Goal: Information Seeking & Learning: Check status

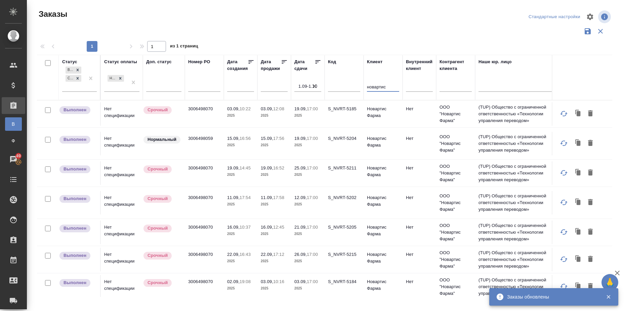
scroll to position [0, 194]
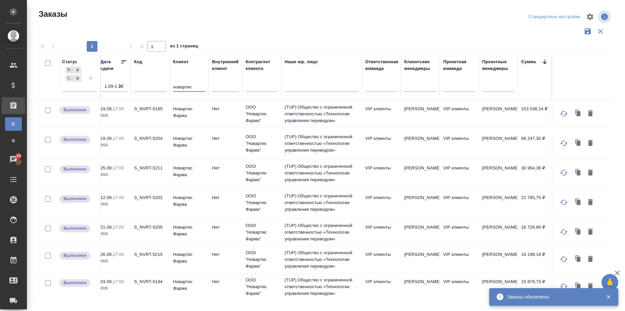
drag, startPoint x: 197, startPoint y: 86, endPoint x: 156, endPoint y: 81, distance: 40.6
click at [156, 81] on tr "Статус Выполнен Сдан без статистики Статус оплаты Нет спецификации Доп. статус …" at bounding box center [287, 77] width 888 height 45
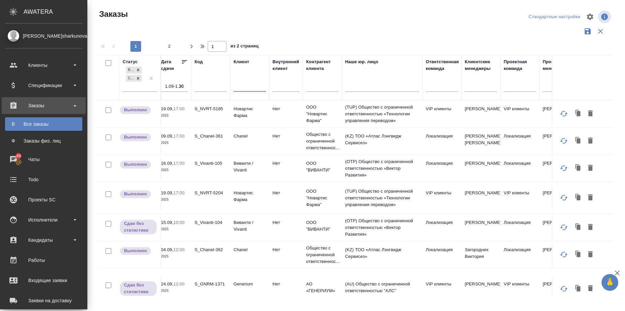
click at [72, 105] on div "Заказы" at bounding box center [43, 105] width 77 height 10
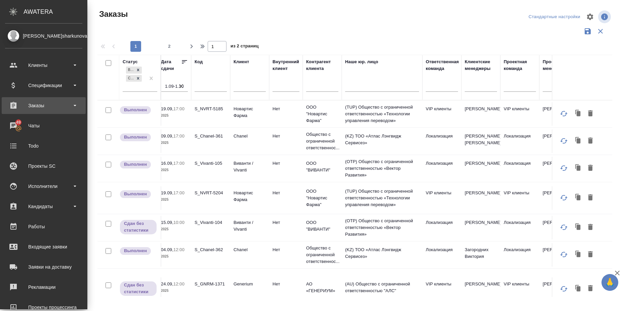
click at [72, 105] on div "Заказы" at bounding box center [43, 105] width 77 height 10
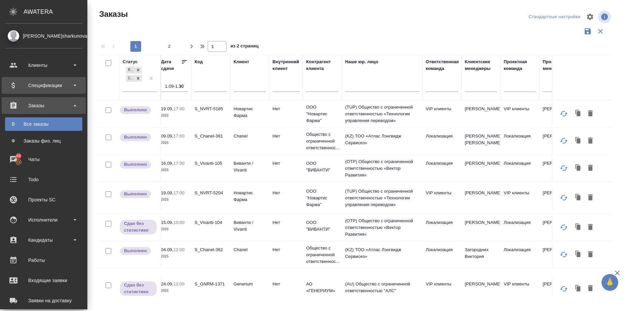
click at [76, 85] on div "Спецификации" at bounding box center [43, 85] width 77 height 10
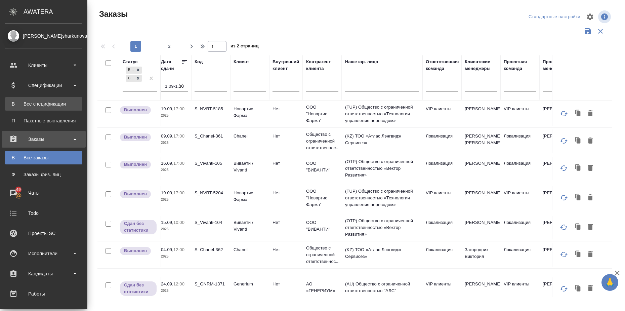
click at [63, 102] on div "Все спецификации" at bounding box center [43, 103] width 71 height 7
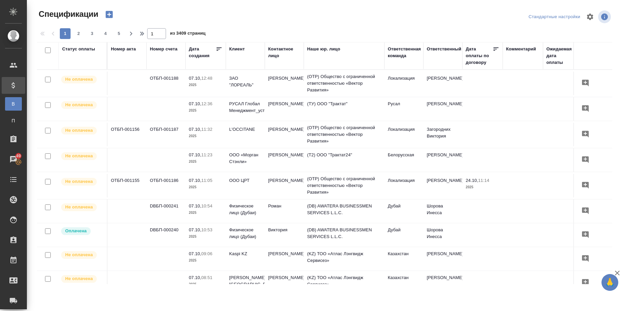
click at [86, 48] on div "Статус оплаты" at bounding box center [78, 49] width 33 height 7
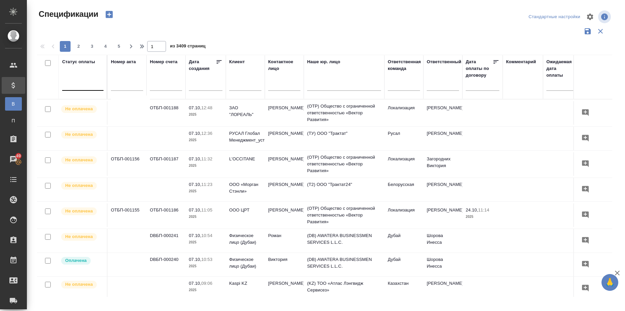
click at [84, 85] on div at bounding box center [82, 84] width 41 height 10
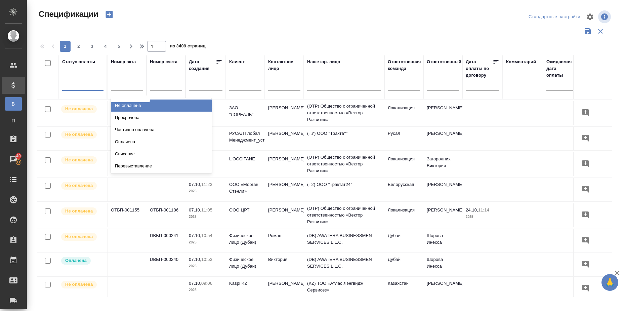
click at [124, 106] on div "Не оплачена" at bounding box center [161, 105] width 101 height 12
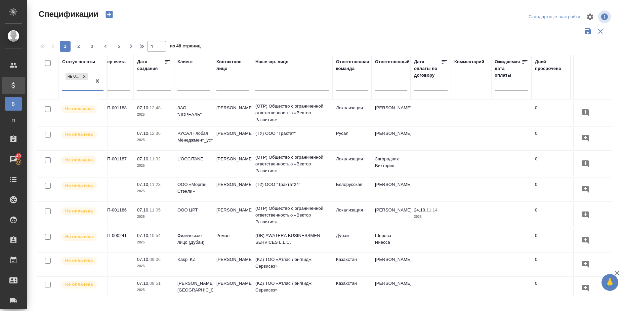
scroll to position [0, 63]
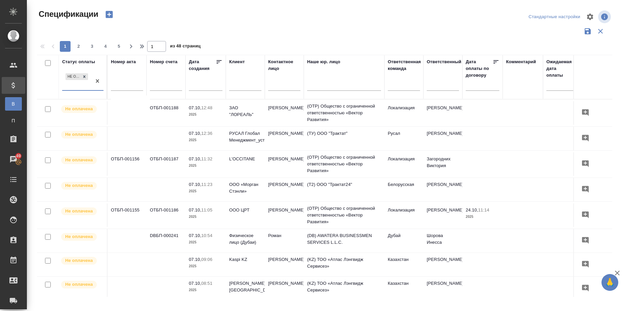
select select "9"
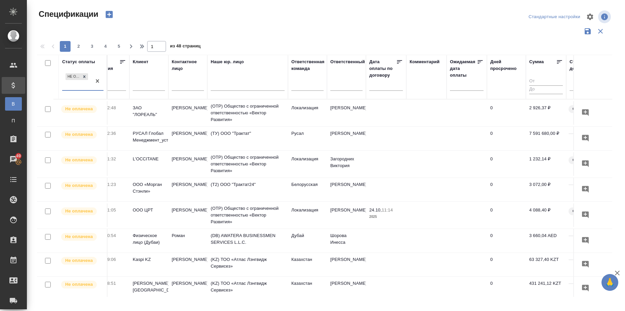
scroll to position [0, 102]
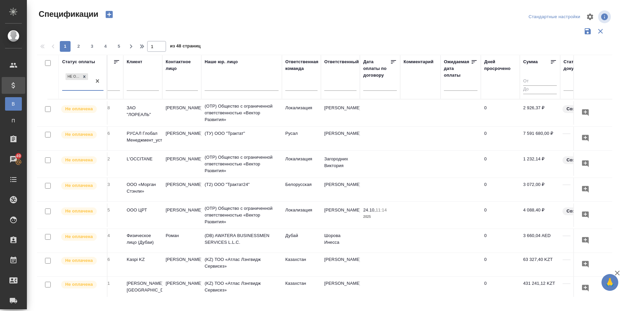
click at [375, 88] on input "text" at bounding box center [382, 84] width 30 height 9
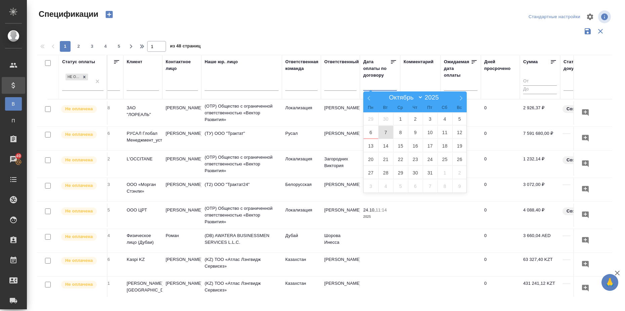
click at [385, 134] on span "7" at bounding box center [385, 132] width 15 height 13
type div "[DATE]T21:00:00.000Z"
click at [403, 116] on span "1" at bounding box center [400, 118] width 15 height 13
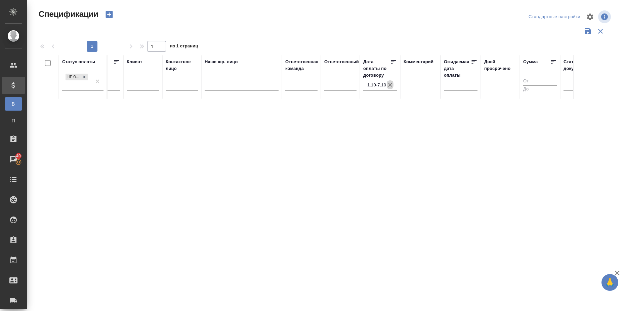
click at [391, 86] on icon "button" at bounding box center [390, 84] width 7 height 7
click at [464, 87] on input "text" at bounding box center [463, 84] width 30 height 9
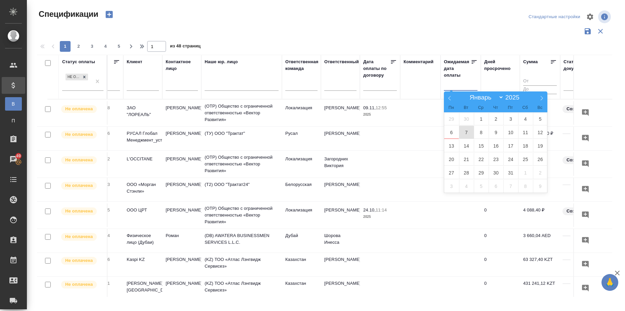
click at [464, 130] on span "7" at bounding box center [466, 132] width 15 height 13
type div "[DATE]T21:00:00.000Z"
click at [453, 132] on span "6" at bounding box center [451, 132] width 15 height 13
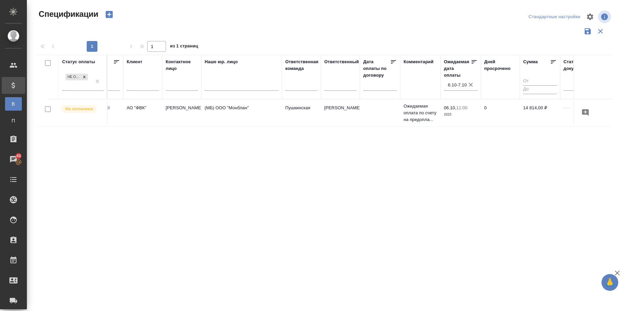
click at [471, 85] on icon "button" at bounding box center [471, 85] width 4 height 4
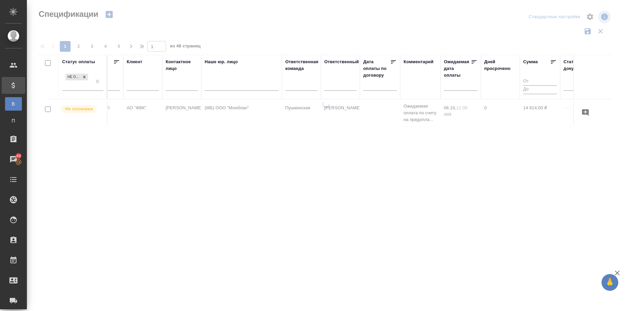
click at [385, 88] on input "text" at bounding box center [382, 84] width 30 height 9
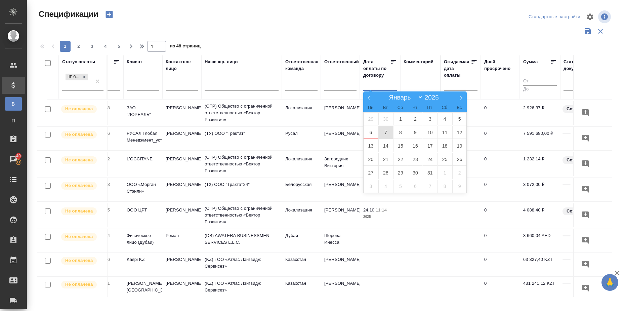
click at [386, 130] on span "7" at bounding box center [385, 132] width 15 height 13
type div "[DATE]T21:00:00.000Z"
click at [370, 131] on span "6" at bounding box center [371, 132] width 15 height 13
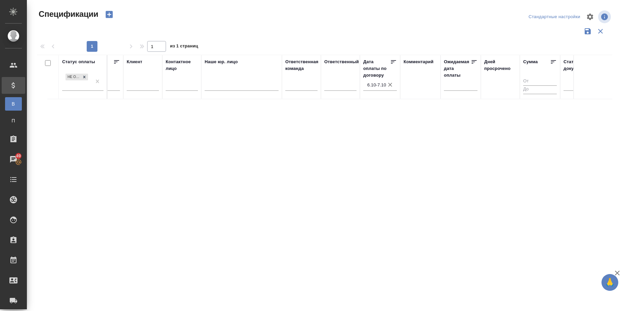
click at [390, 85] on icon "button" at bounding box center [390, 85] width 4 height 4
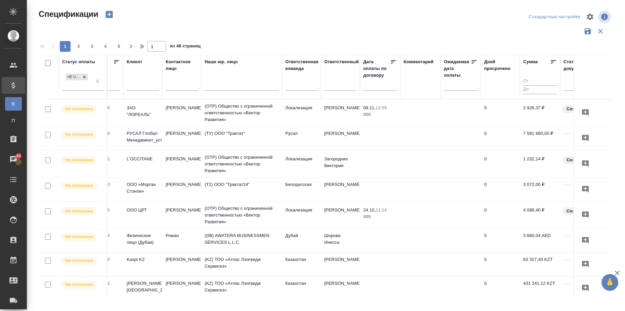
scroll to position [0, 0]
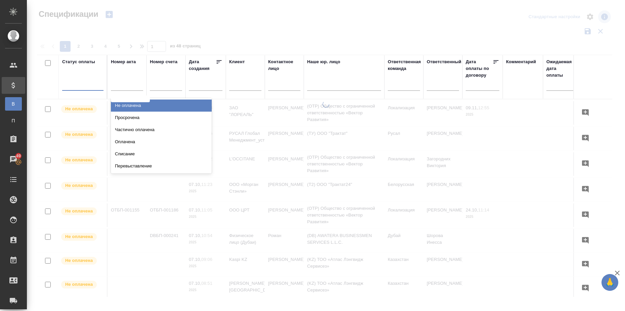
click at [83, 88] on div at bounding box center [82, 84] width 41 height 10
click at [119, 117] on div "Просрочена" at bounding box center [161, 118] width 101 height 12
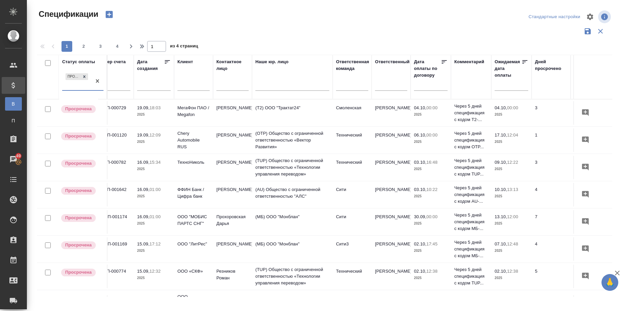
scroll to position [0, 60]
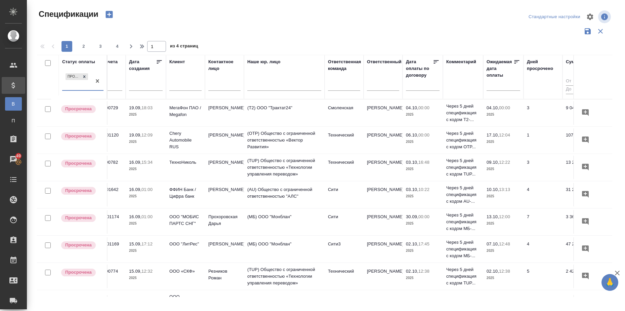
click at [501, 86] on input "text" at bounding box center [505, 84] width 30 height 9
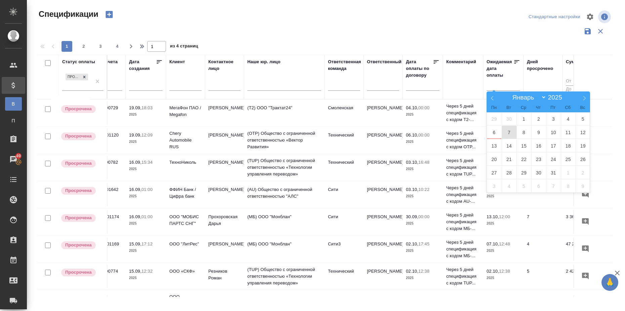
click at [511, 131] on span "7" at bounding box center [509, 132] width 15 height 13
type div "[DATE]T21:00:00.000Z"
click at [497, 132] on span "6" at bounding box center [494, 132] width 15 height 13
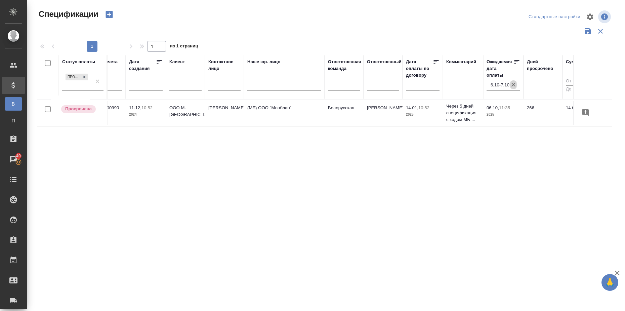
click at [513, 86] on icon "button" at bounding box center [513, 84] width 7 height 7
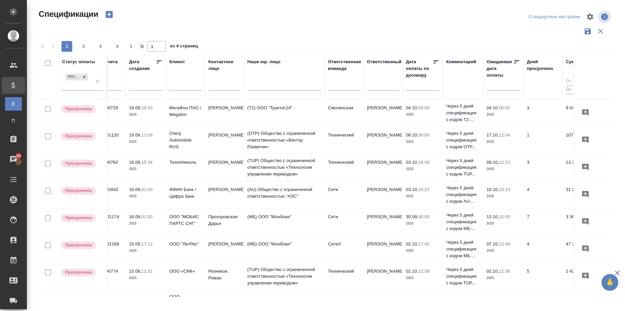
click at [491, 88] on input "text" at bounding box center [505, 84] width 30 height 9
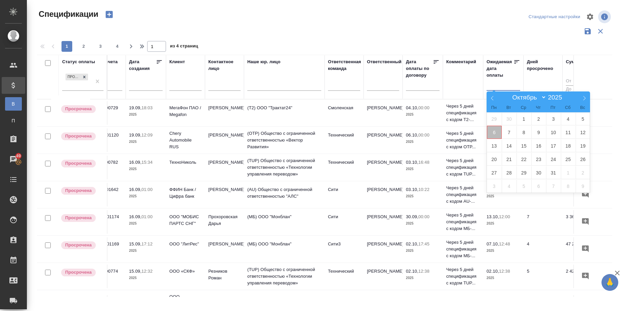
click at [495, 131] on span "6" at bounding box center [494, 132] width 15 height 13
type div "[DATE]T21:00:00.000Z"
click at [523, 131] on span "8" at bounding box center [523, 132] width 15 height 13
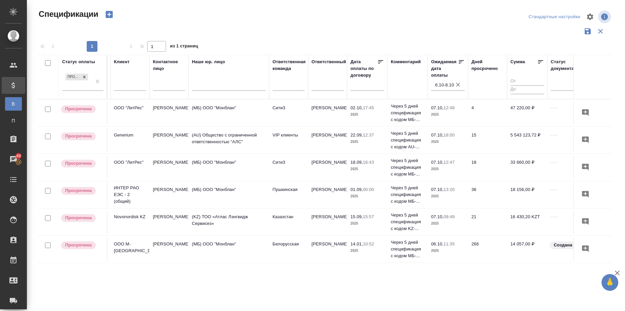
scroll to position [0, 117]
click at [455, 85] on icon "button" at bounding box center [456, 84] width 7 height 7
select select "9"
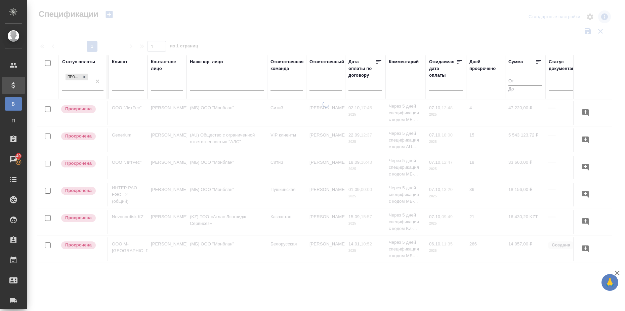
click at [454, 85] on input "text" at bounding box center [448, 84] width 30 height 9
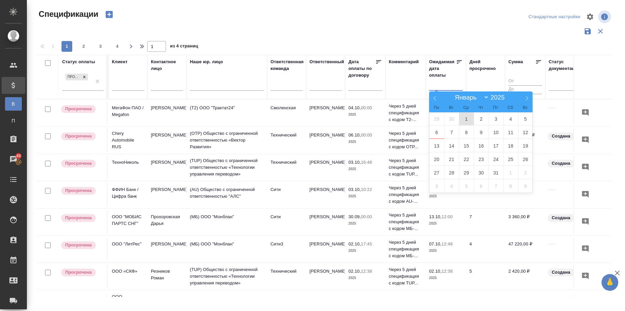
click at [467, 119] on span "1" at bounding box center [466, 118] width 15 height 13
type div "[DATE]T21:00:00.000Z"
click at [463, 135] on span "8" at bounding box center [466, 132] width 15 height 13
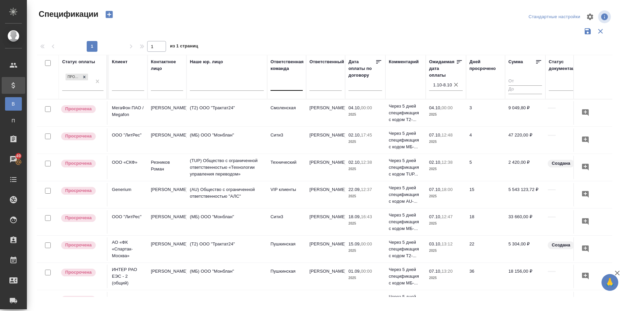
click at [284, 89] on div at bounding box center [286, 84] width 32 height 13
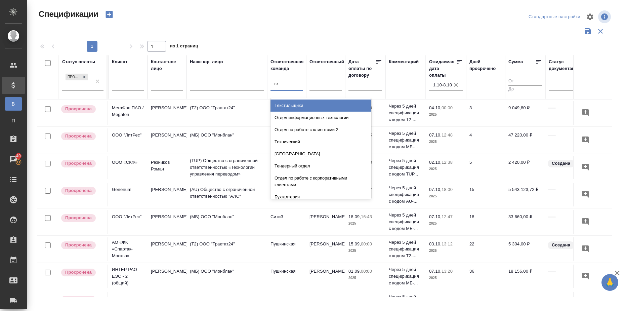
type input "тех"
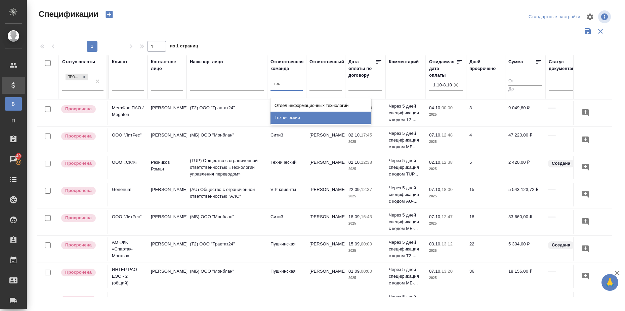
click at [289, 115] on div "Технический" at bounding box center [320, 118] width 101 height 12
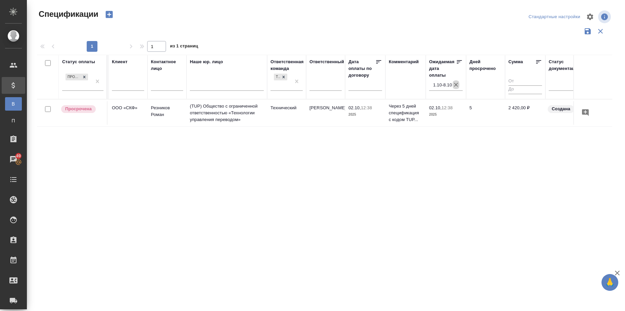
click at [458, 83] on icon "button" at bounding box center [456, 85] width 4 height 4
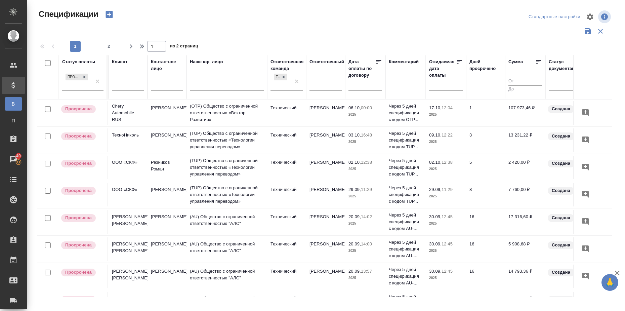
click at [452, 84] on input "text" at bounding box center [448, 84] width 30 height 9
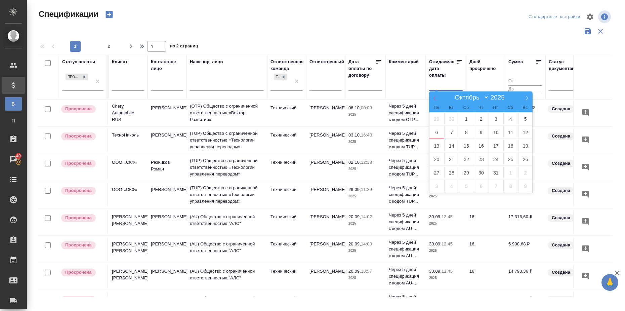
click at [435, 97] on icon at bounding box center [434, 98] width 2 height 4
select select "8"
click at [440, 118] on span "1" at bounding box center [436, 118] width 15 height 13
type div "[DATE]T21:00:00.000Z"
click at [527, 96] on icon at bounding box center [526, 98] width 5 height 5
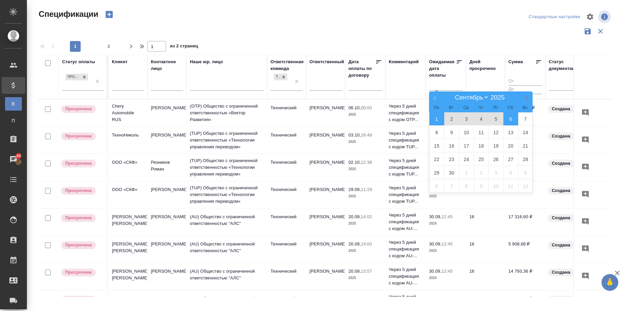
select select "9"
click at [466, 132] on span "8" at bounding box center [466, 132] width 15 height 13
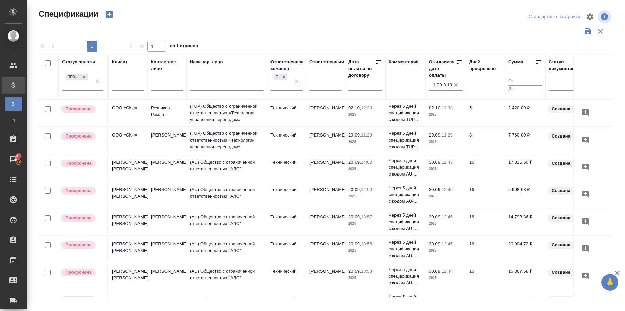
click at [455, 83] on icon "button" at bounding box center [456, 84] width 7 height 7
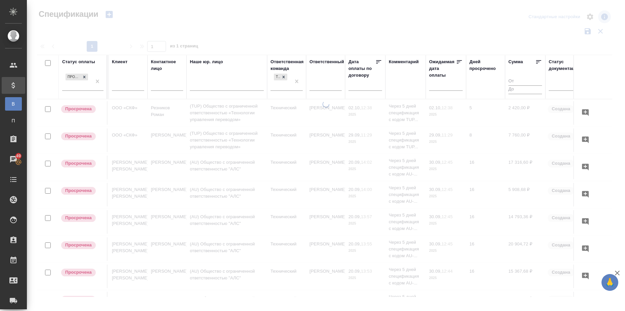
click at [449, 88] on input "text" at bounding box center [448, 84] width 30 height 9
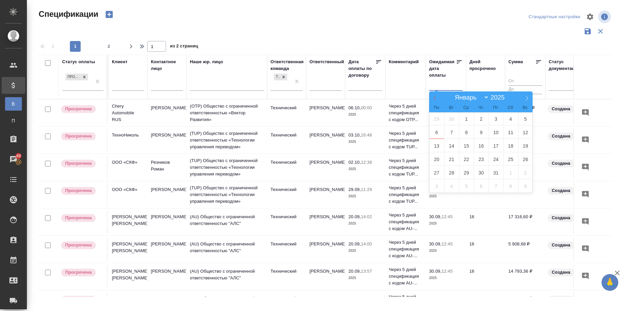
click at [433, 100] on span at bounding box center [434, 96] width 11 height 11
select select "8"
click at [523, 161] on span "28" at bounding box center [525, 159] width 15 height 13
type div "[DATE]T21:00:00.000Z"
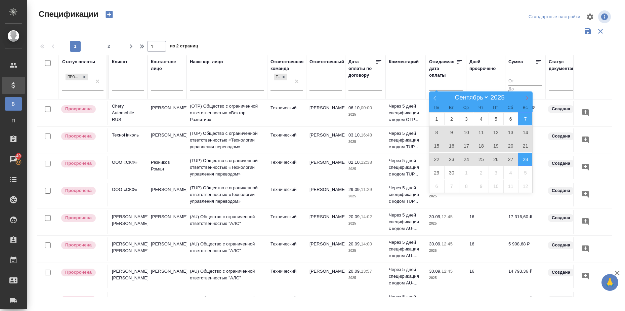
click at [523, 99] on span at bounding box center [526, 96] width 11 height 11
select select "9"
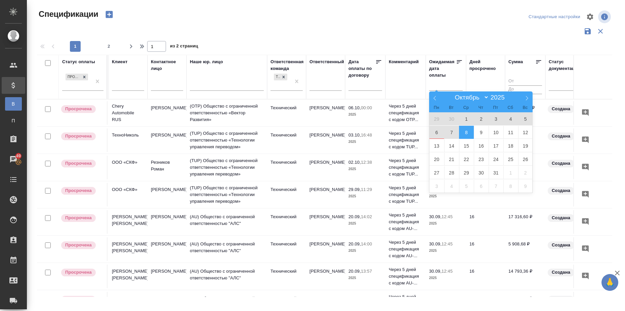
click at [464, 130] on span "8" at bounding box center [466, 132] width 15 height 13
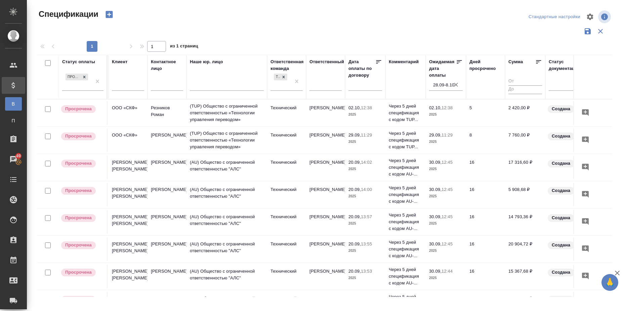
click at [533, 61] on div "Сумма" at bounding box center [525, 62] width 34 height 9
click at [537, 60] on icon at bounding box center [538, 61] width 7 height 7
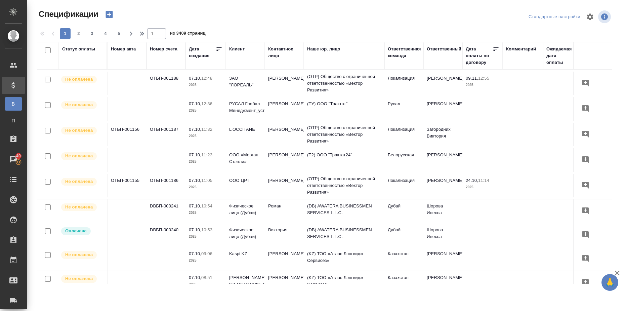
click at [88, 49] on div "Статус оплаты" at bounding box center [78, 49] width 33 height 7
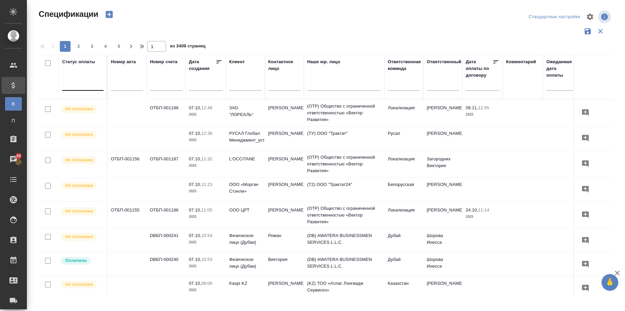
click at [77, 88] on div at bounding box center [82, 84] width 41 height 10
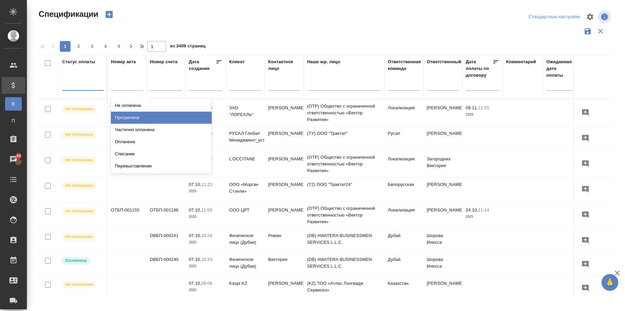
click at [136, 120] on div "Просрочена" at bounding box center [161, 118] width 101 height 12
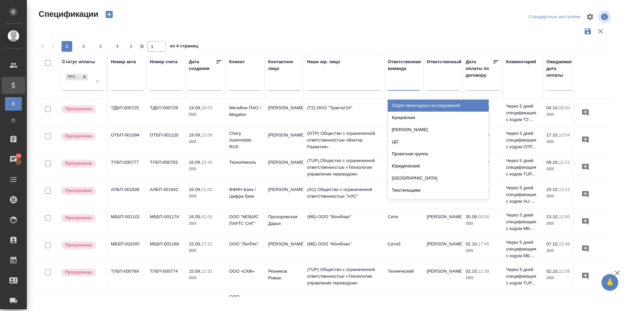
click at [411, 86] on div at bounding box center [404, 84] width 32 height 10
type input "тех"
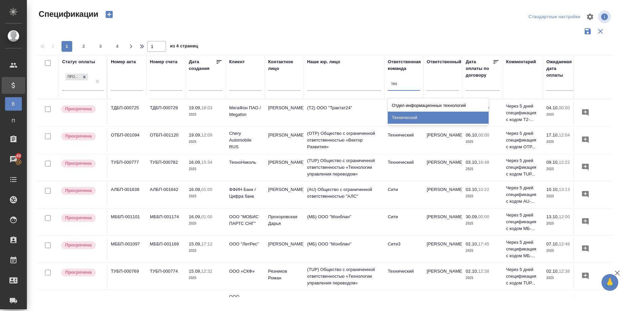
click at [418, 116] on div "Технический" at bounding box center [438, 118] width 101 height 12
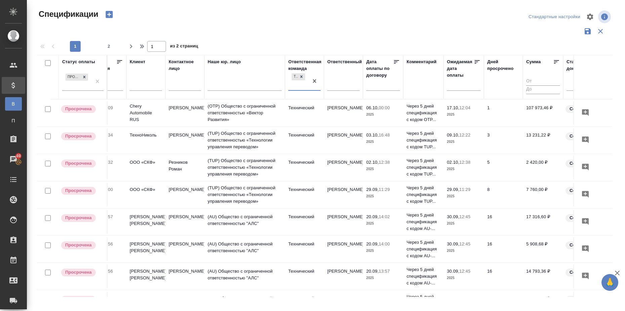
scroll to position [0, 99]
click at [459, 80] on input "text" at bounding box center [467, 84] width 30 height 9
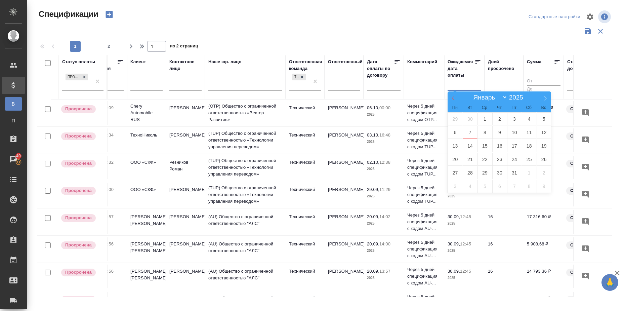
click at [452, 97] on icon at bounding box center [453, 98] width 5 height 5
select select "8"
click at [454, 122] on span "1" at bounding box center [455, 118] width 15 height 13
type div "[DATE]T21:00:00.000Z"
click at [547, 99] on icon at bounding box center [545, 98] width 5 height 5
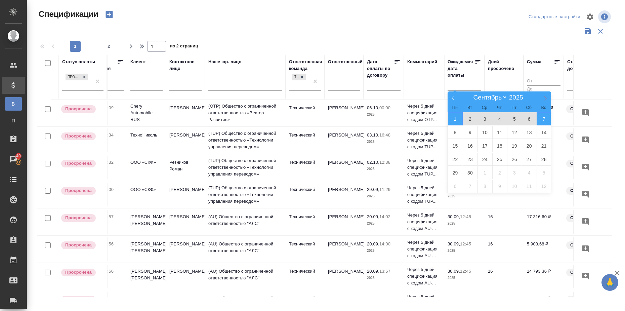
select select "9"
click at [481, 131] on span "8" at bounding box center [484, 132] width 15 height 13
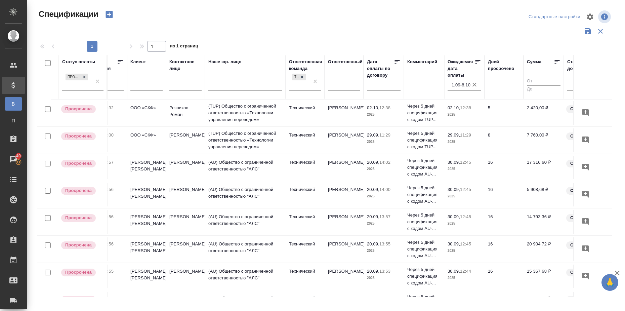
click at [462, 85] on input "1.09-8.10" at bounding box center [467, 84] width 30 height 9
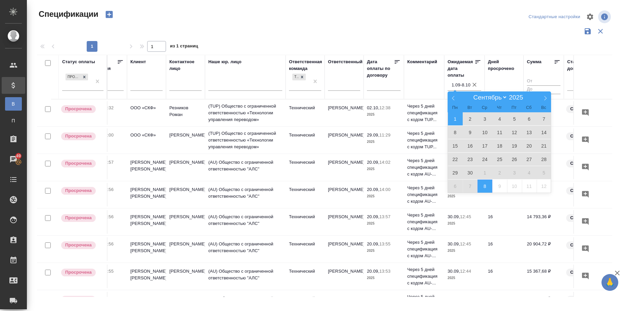
click at [454, 118] on span "1" at bounding box center [455, 118] width 15 height 13
click at [472, 173] on span "30" at bounding box center [470, 172] width 15 height 13
type div "2025-08-31T21:00:00.000Z — 2025-09-29T21:00:00.000Z"
type input "1.09-30.09"
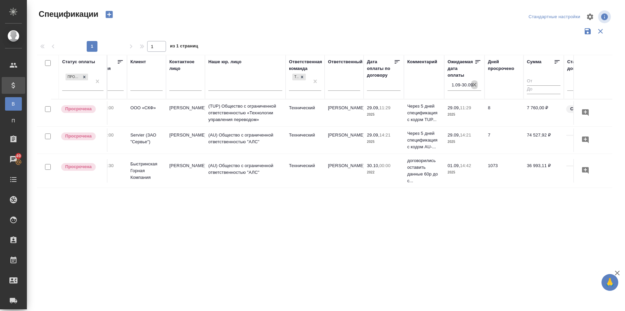
click at [475, 84] on icon "button" at bounding box center [474, 85] width 4 height 4
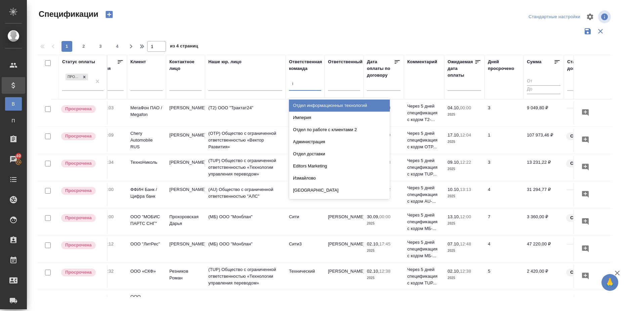
type input "ip"
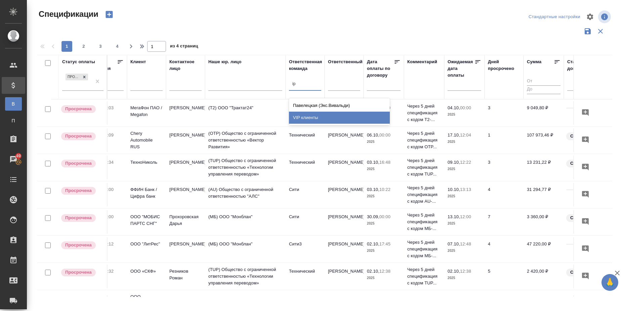
click at [310, 114] on div "VIP клиенты" at bounding box center [339, 118] width 101 height 12
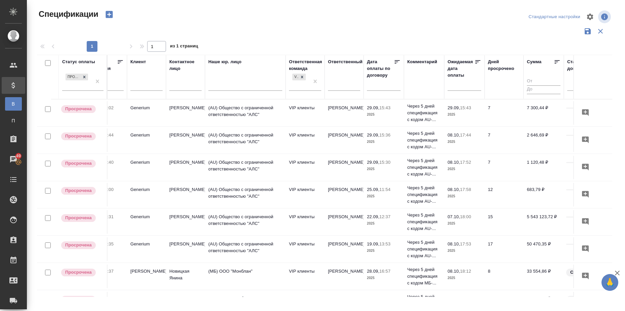
click at [556, 61] on icon at bounding box center [557, 61] width 7 height 7
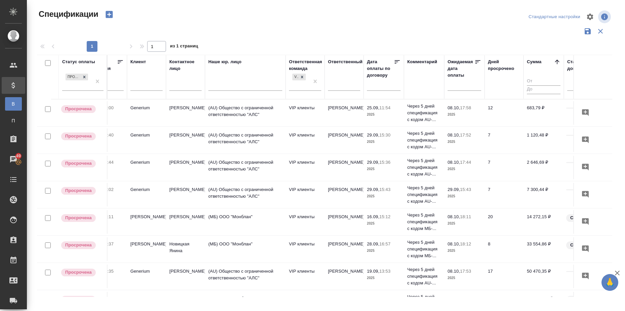
click at [556, 61] on icon at bounding box center [557, 61] width 7 height 7
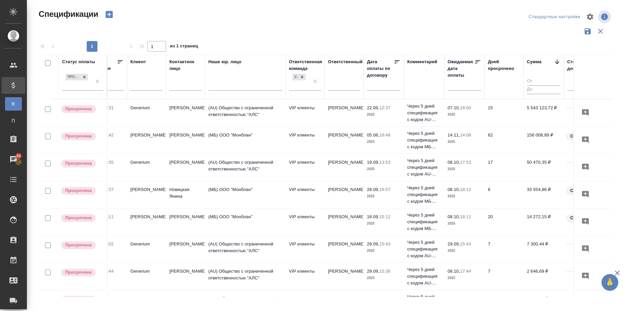
click at [462, 83] on input "text" at bounding box center [467, 84] width 30 height 9
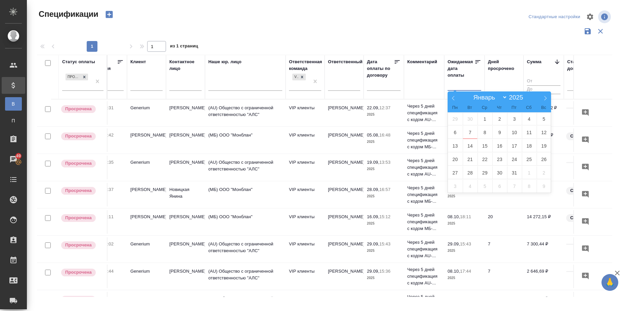
click at [515, 73] on div "Дней просрочено" at bounding box center [504, 76] width 32 height 37
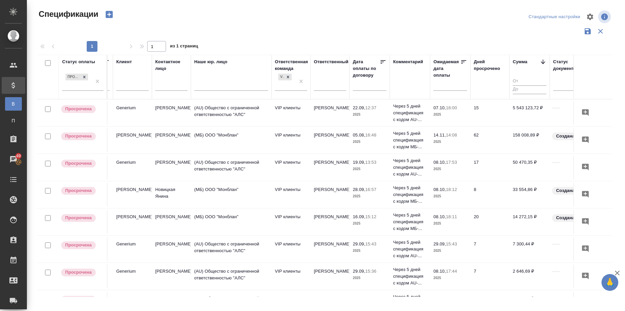
scroll to position [0, 113]
click at [452, 86] on input "text" at bounding box center [452, 84] width 30 height 9
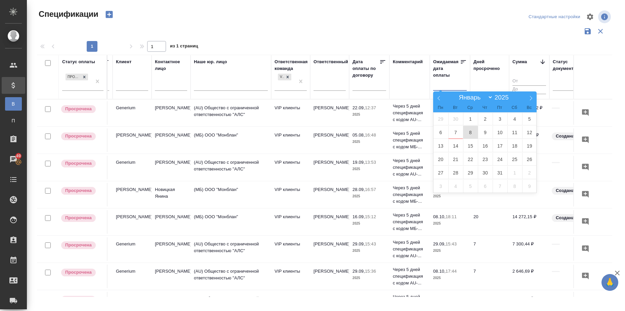
click at [469, 132] on span "8" at bounding box center [470, 132] width 15 height 13
type div "2025-10-07T21:00:00.000Z"
click at [436, 99] on span at bounding box center [438, 96] width 11 height 11
select select "8"
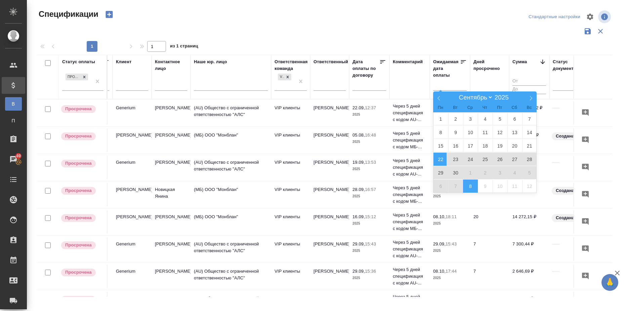
click at [443, 161] on span "22" at bounding box center [440, 159] width 15 height 13
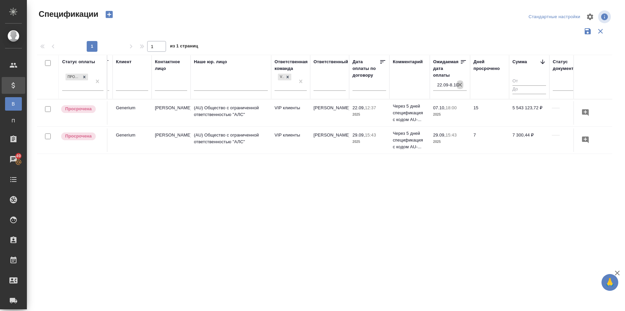
click at [458, 85] on icon "button" at bounding box center [460, 84] width 7 height 7
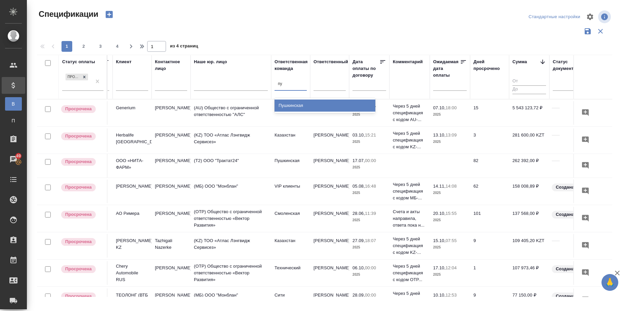
type input "пуш"
click at [283, 105] on div "Пушкинская" at bounding box center [324, 105] width 101 height 12
type input "смоле"
click at [330, 100] on div "Смоленская" at bounding box center [324, 105] width 101 height 12
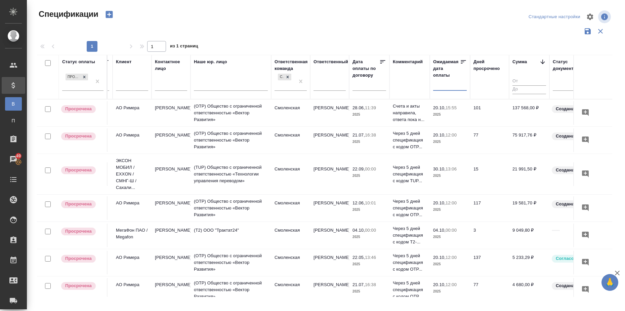
click at [454, 89] on input "text" at bounding box center [452, 84] width 30 height 9
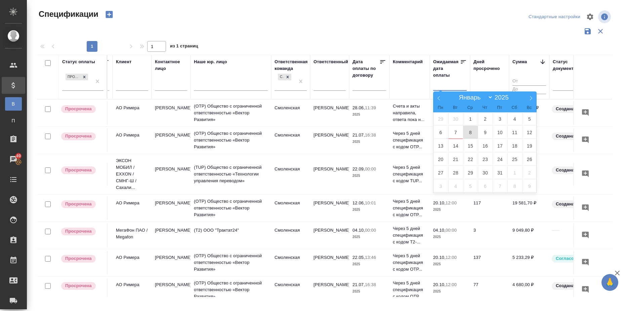
click at [474, 133] on span "8" at bounding box center [470, 132] width 15 height 13
type div "2025-10-07T21:00:00.000Z"
click at [439, 99] on icon at bounding box center [438, 98] width 5 height 5
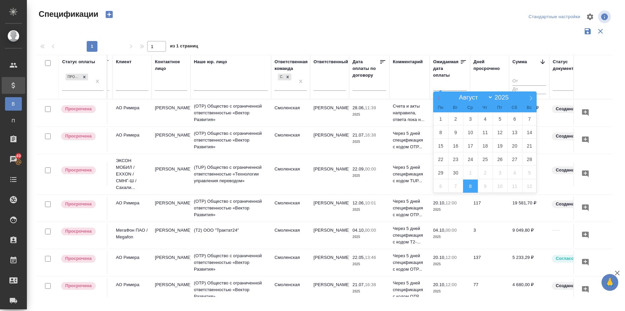
select select "6"
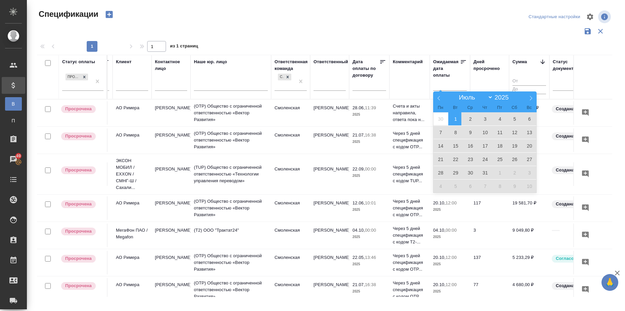
click at [455, 118] on span "1" at bounding box center [455, 118] width 15 height 13
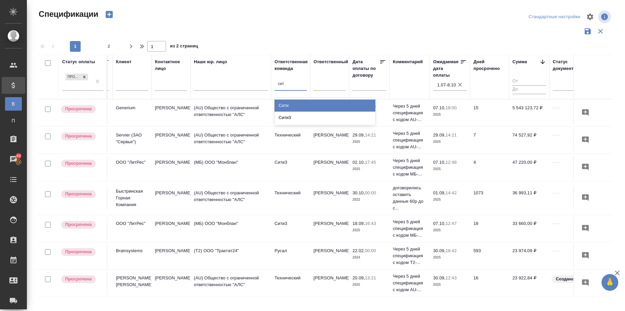
type input "сити"
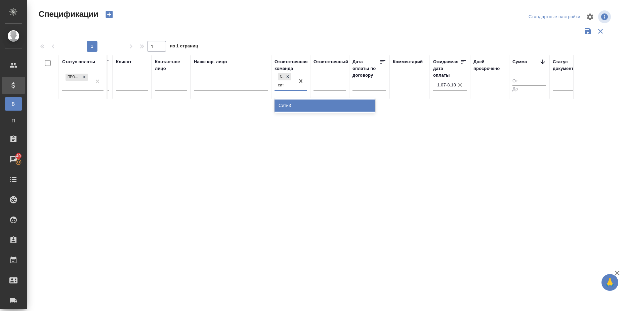
type input "сити"
click at [291, 104] on div "Сити3" at bounding box center [324, 105] width 101 height 12
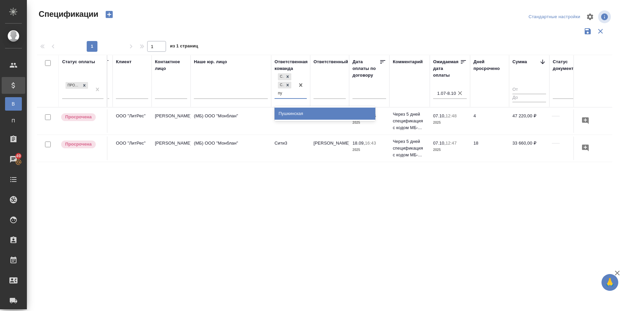
type input "пуш"
click at [295, 111] on div "Пушкинская" at bounding box center [324, 114] width 101 height 12
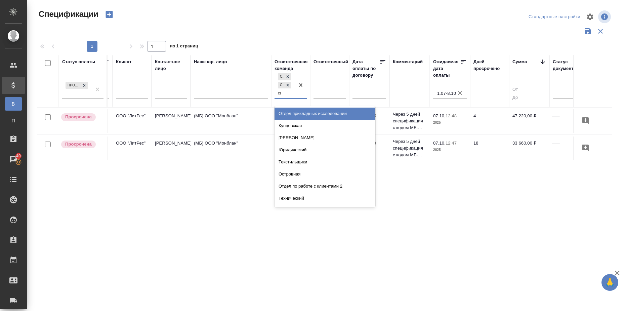
type input "смо"
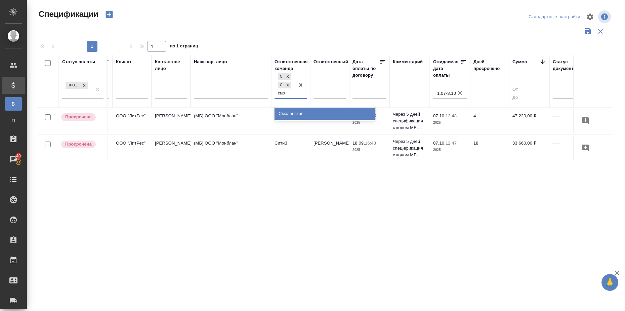
click at [295, 111] on div "Смоленская" at bounding box center [324, 114] width 101 height 12
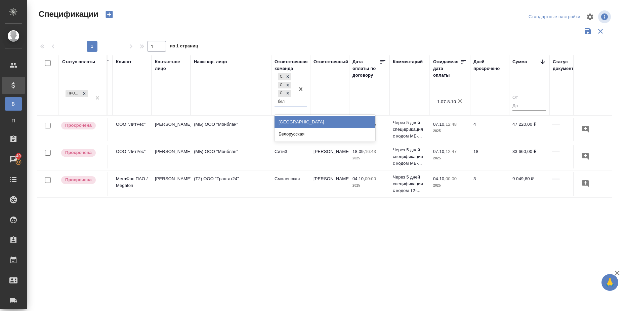
type input "бело"
click at [303, 117] on div "Белорусская" at bounding box center [324, 122] width 101 height 12
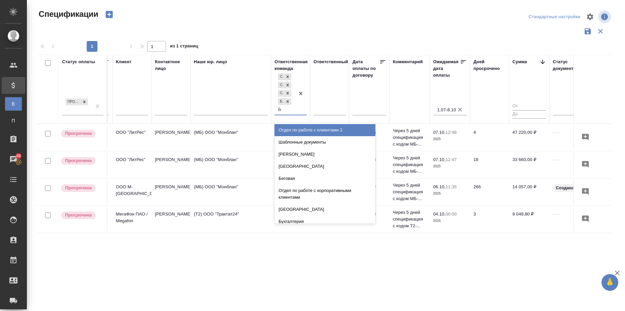
type input "бег"
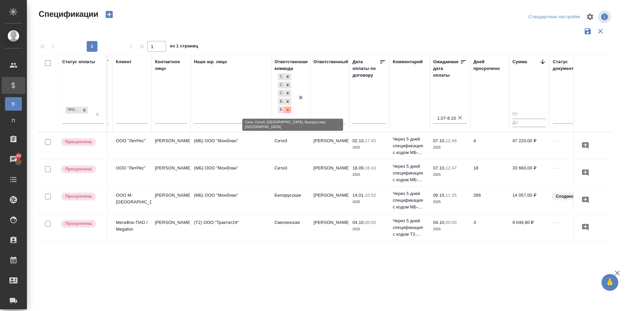
click at [289, 110] on icon at bounding box center [287, 110] width 5 height 5
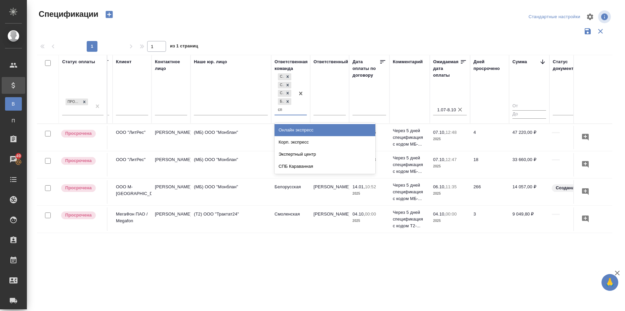
type input "спб"
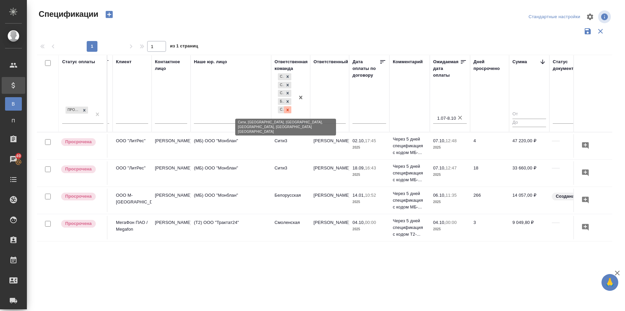
click at [288, 111] on icon at bounding box center [287, 110] width 5 height 5
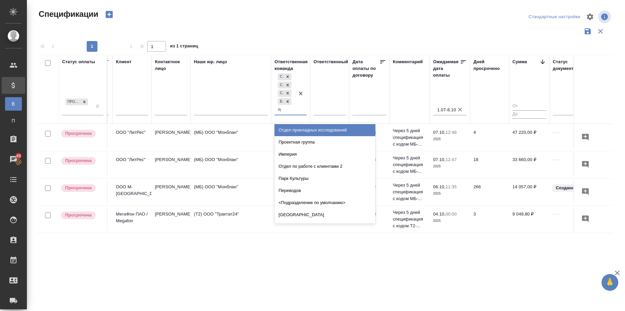
type input "пуш"
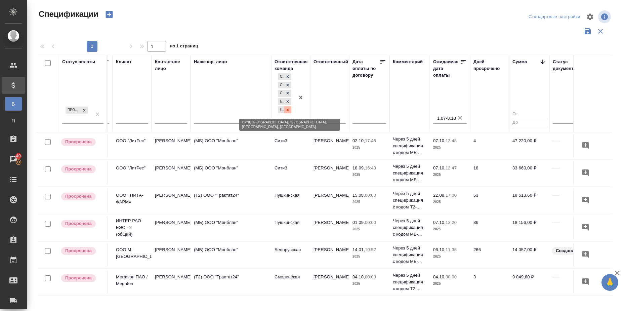
click at [288, 110] on icon at bounding box center [287, 110] width 5 height 5
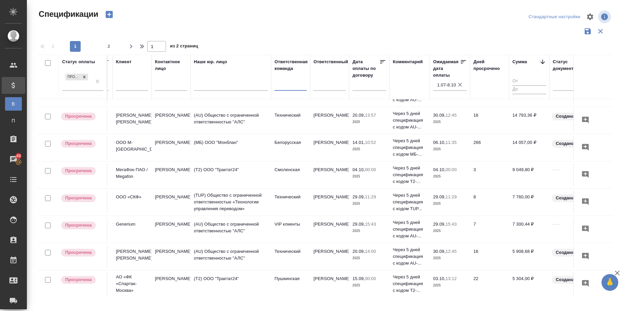
scroll to position [496, 113]
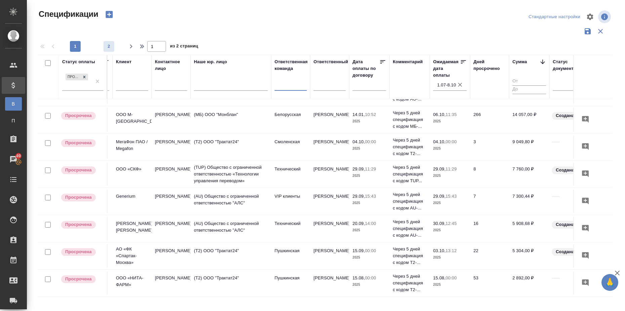
click at [107, 43] on span "2" at bounding box center [108, 46] width 11 height 7
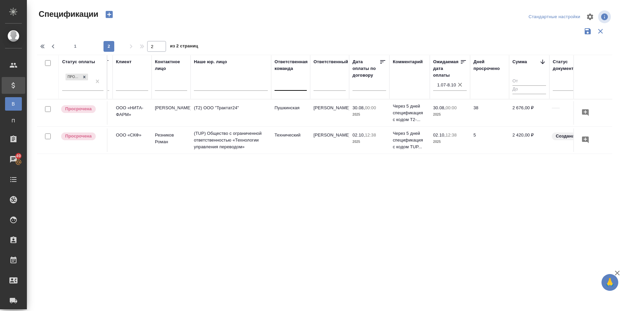
scroll to position [0, 113]
click at [74, 46] on span "1" at bounding box center [75, 46] width 11 height 7
type input "1"
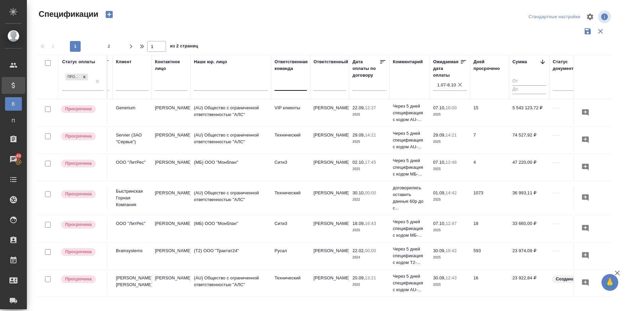
click at [288, 88] on div at bounding box center [290, 84] width 32 height 10
type input "сити"
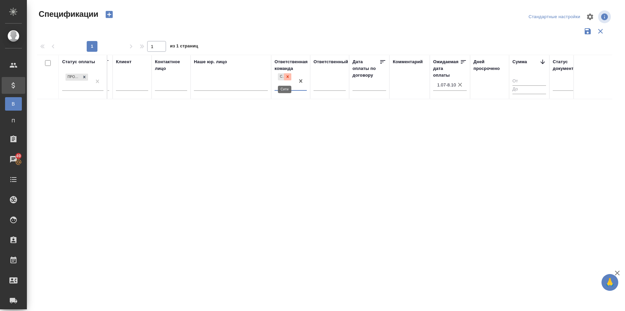
click at [288, 79] on icon at bounding box center [287, 76] width 5 height 5
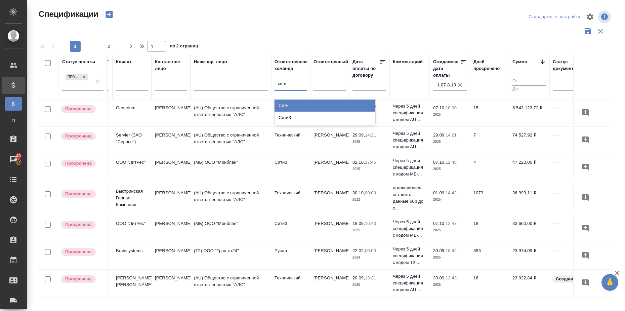
type input "сити3"
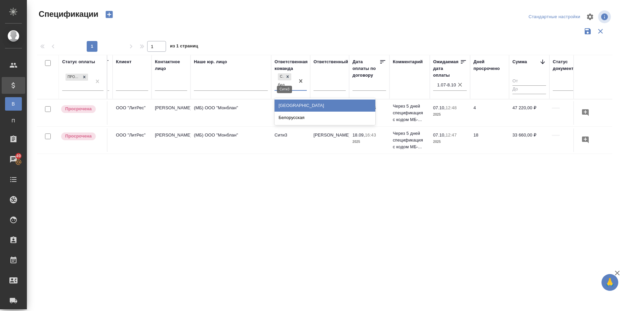
type input "бело"
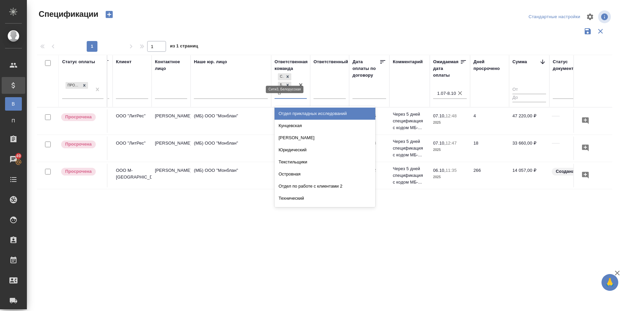
type input "смо"
